Goal: Transaction & Acquisition: Book appointment/travel/reservation

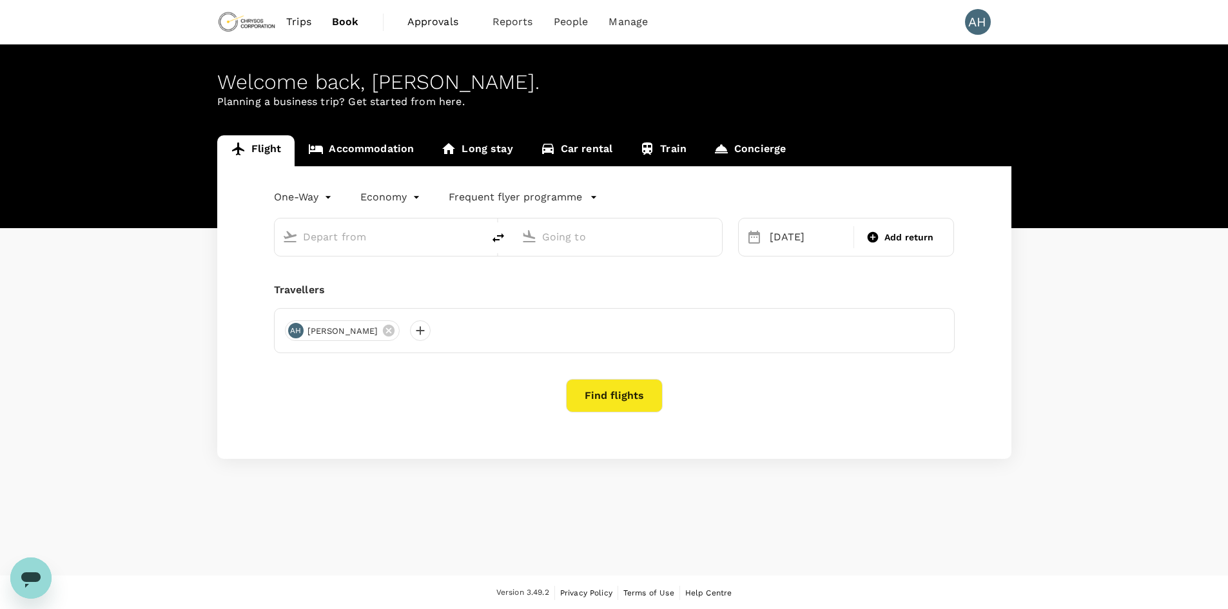
type input "London Heathrow (LHR)"
type input "Adelaide (ADL)"
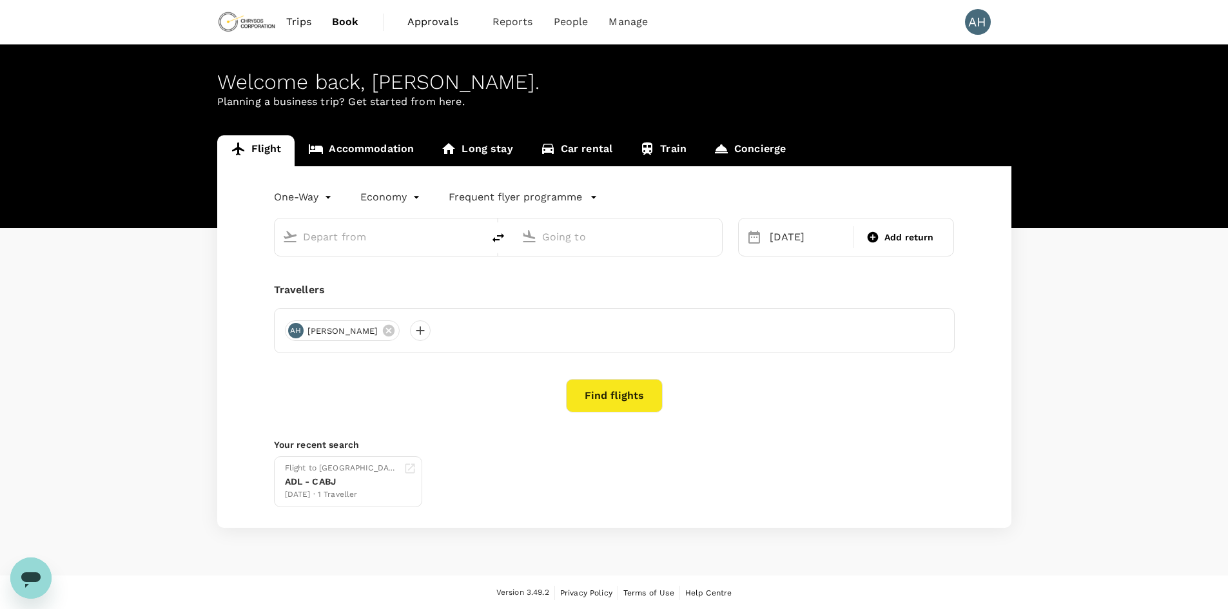
type input "London Heathrow (LHR)"
type input "Adelaide (ADL)"
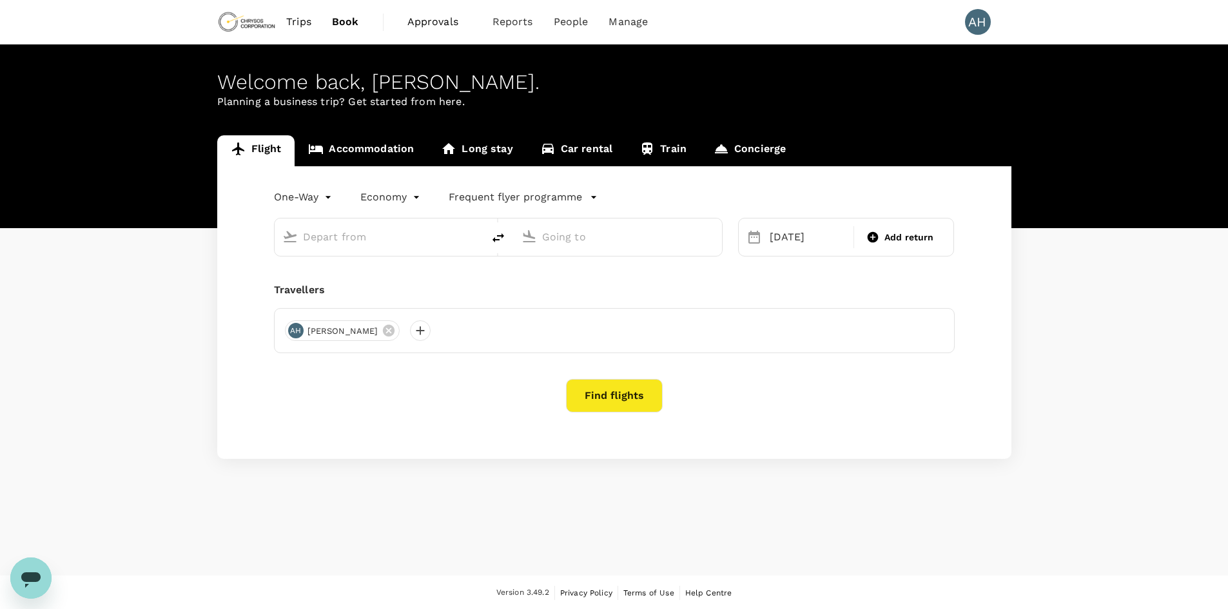
type input "London Heathrow (LHR)"
type input "Adelaide (ADL)"
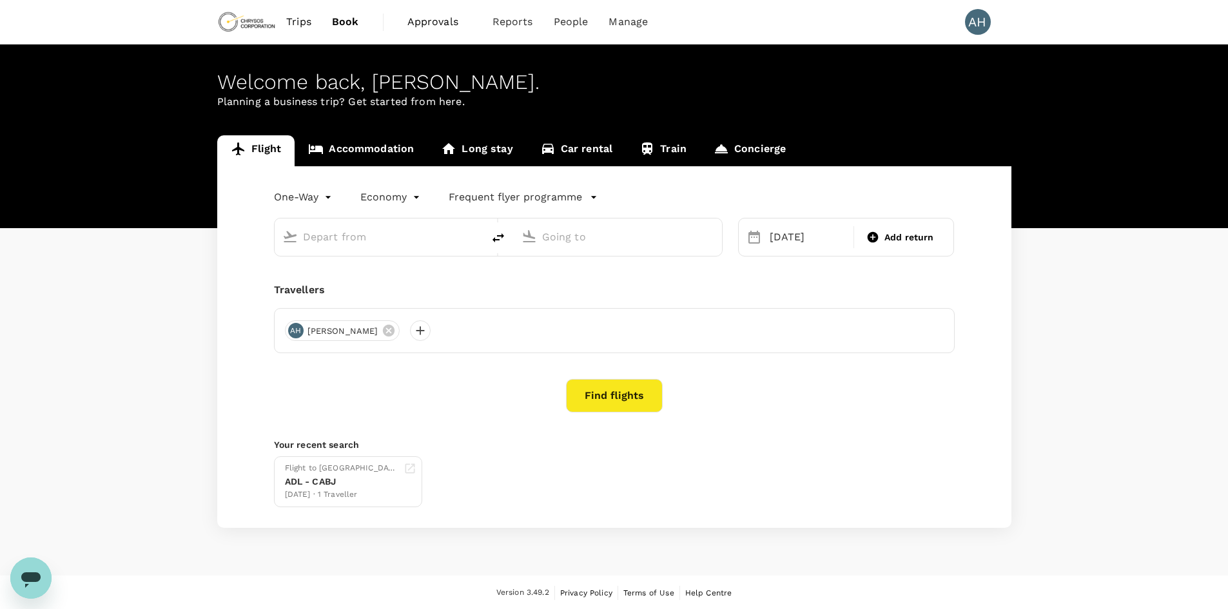
type input "London Heathrow (LHR)"
type input "Adelaide (ADL)"
